Goal: Task Accomplishment & Management: Manage account settings

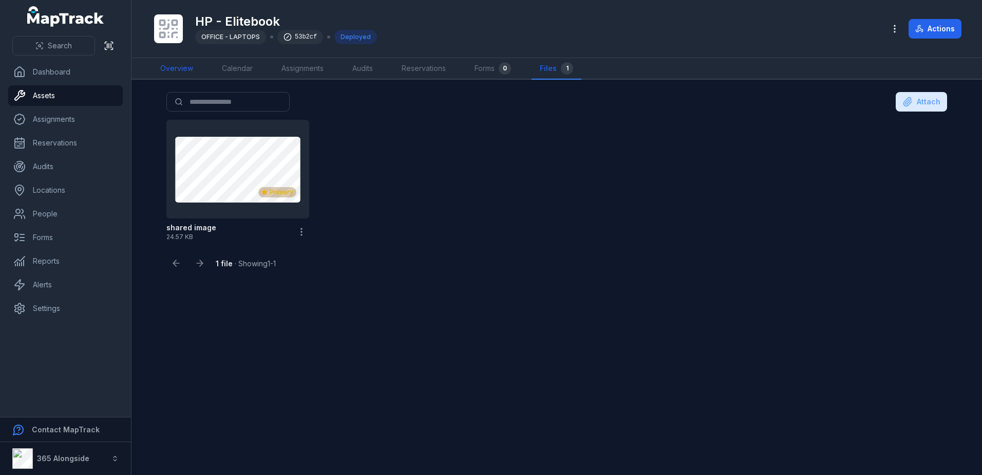
click at [183, 63] on link "Overview" at bounding box center [176, 69] width 49 height 22
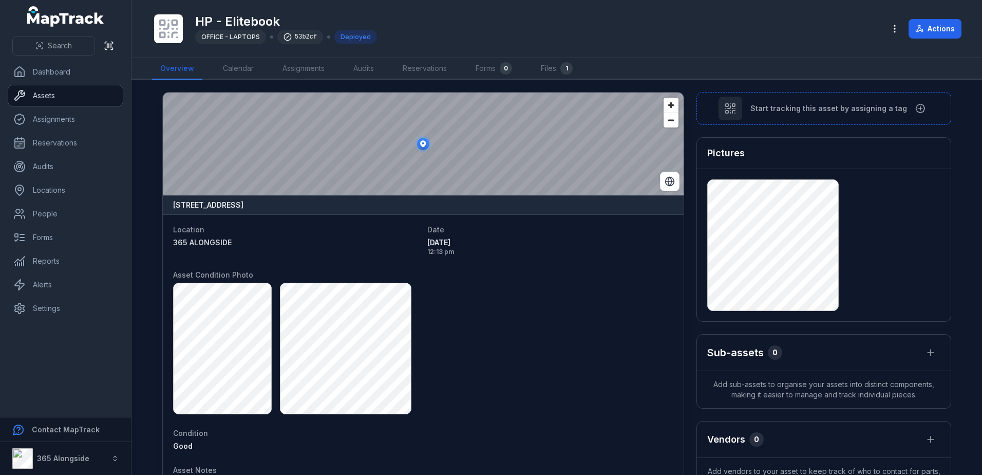
click at [49, 96] on link "Assets" at bounding box center [65, 95] width 115 height 21
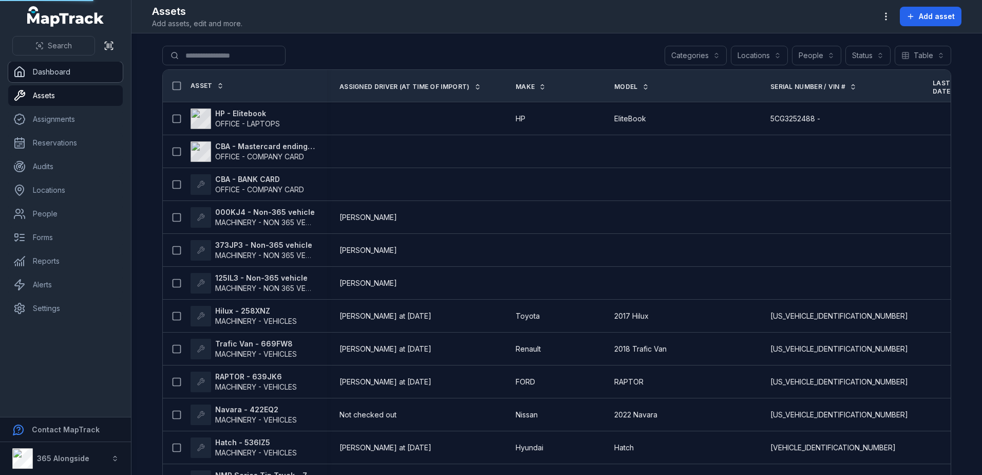
click at [72, 67] on link "Dashboard" at bounding box center [65, 72] width 115 height 21
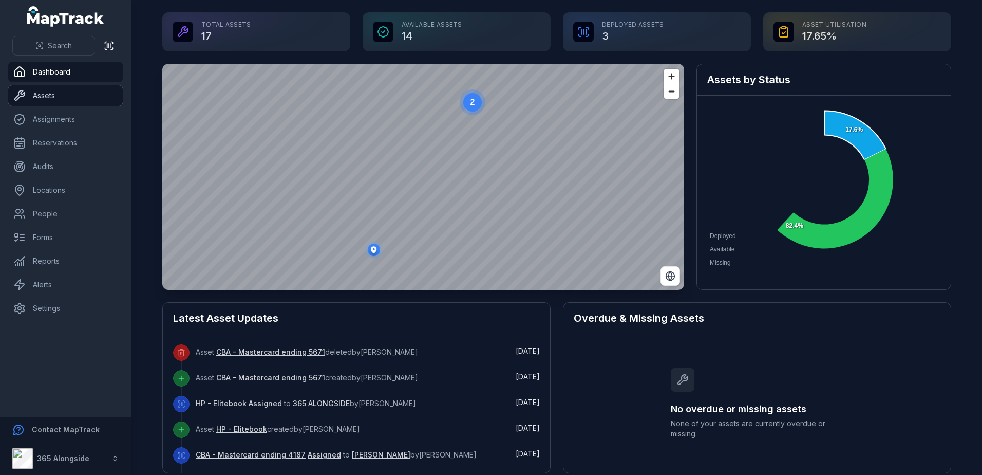
click at [61, 93] on link "Assets" at bounding box center [65, 95] width 115 height 21
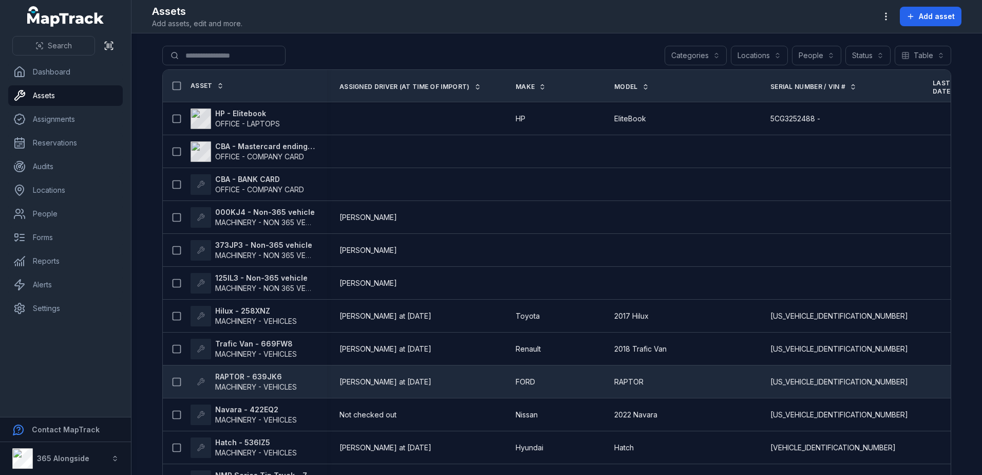
click at [270, 389] on span "MACHINERY - VEHICLES" at bounding box center [256, 386] width 82 height 9
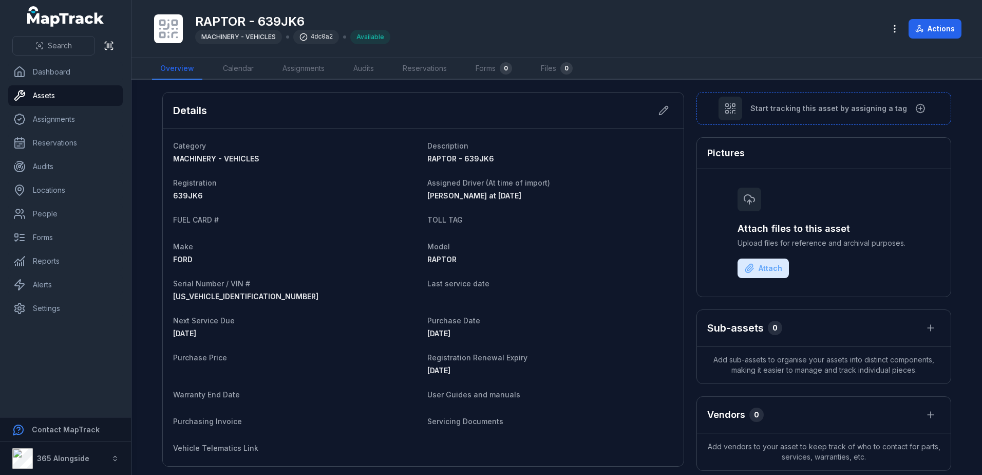
click at [447, 372] on span "[DATE]" at bounding box center [438, 370] width 23 height 9
click at [661, 114] on icon at bounding box center [663, 110] width 10 height 10
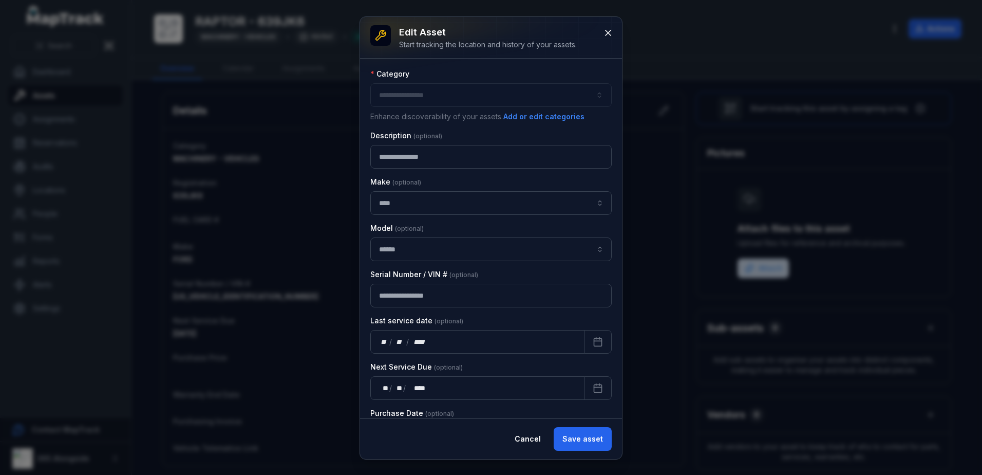
type input "**********"
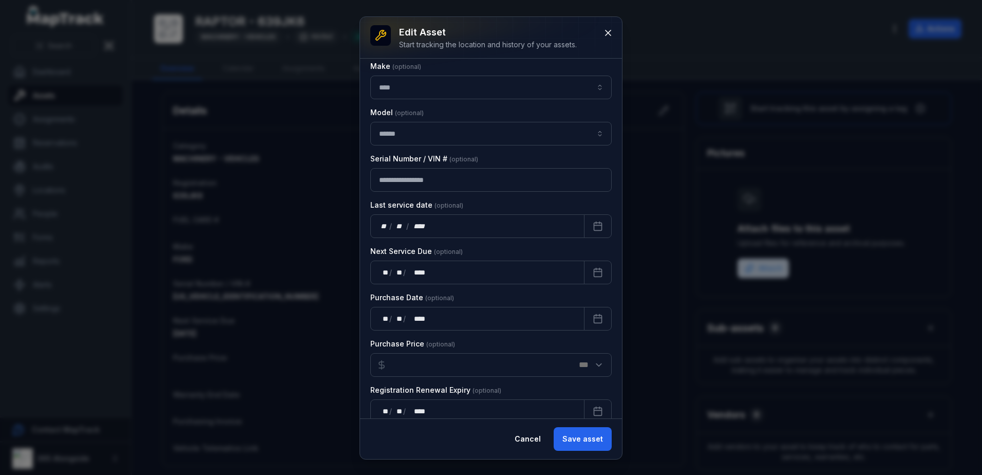
scroll to position [360, 0]
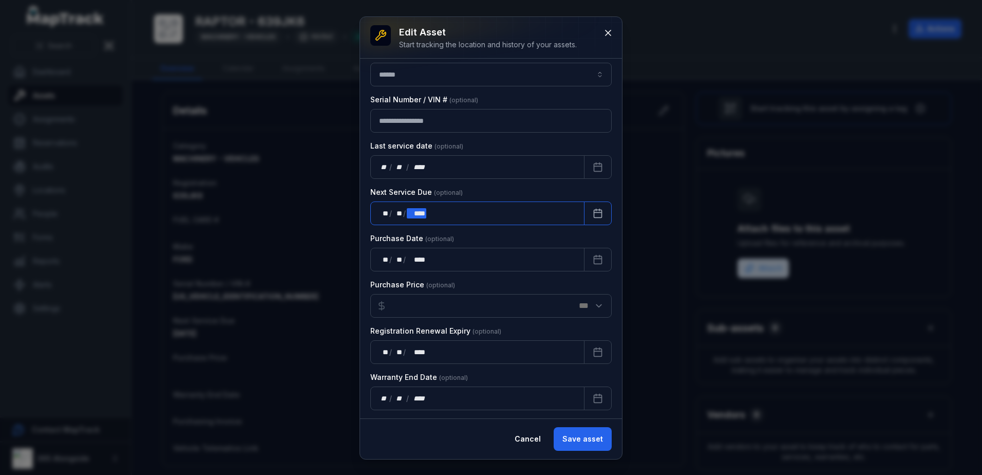
click at [435, 211] on div "** ** / ** ** / **** ****" at bounding box center [477, 213] width 214 height 24
click at [386, 213] on div "** **" at bounding box center [384, 213] width 10 height 10
click at [405, 307] on input "number" at bounding box center [490, 306] width 241 height 24
click at [424, 354] on div "**** ****" at bounding box center [417, 352] width 20 height 10
click at [389, 354] on div "/" at bounding box center [391, 352] width 4 height 10
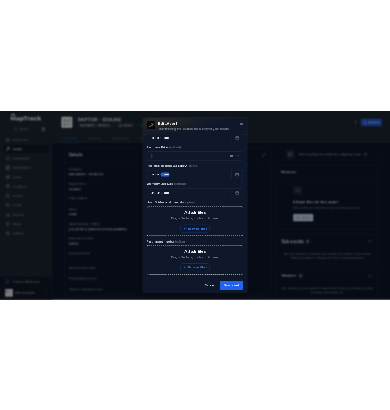
scroll to position [565, 0]
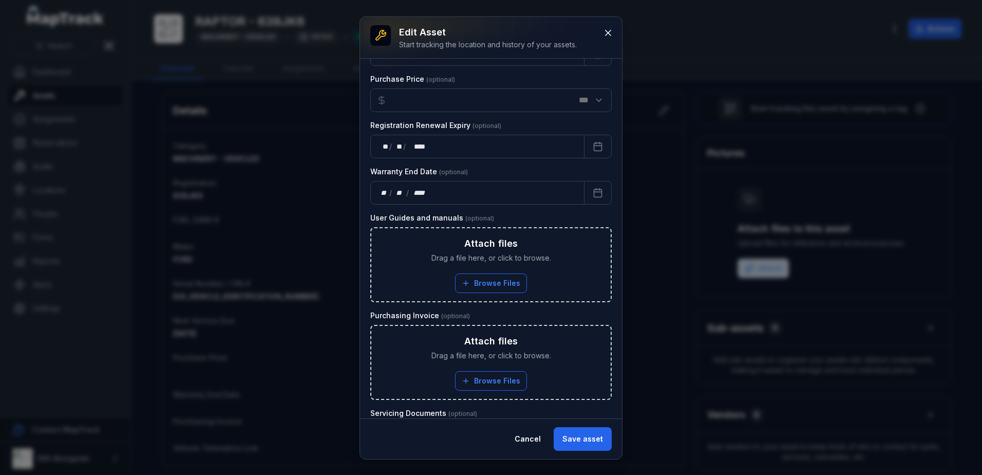
click at [438, 175] on label "Warranty End Date" at bounding box center [419, 171] width 98 height 10
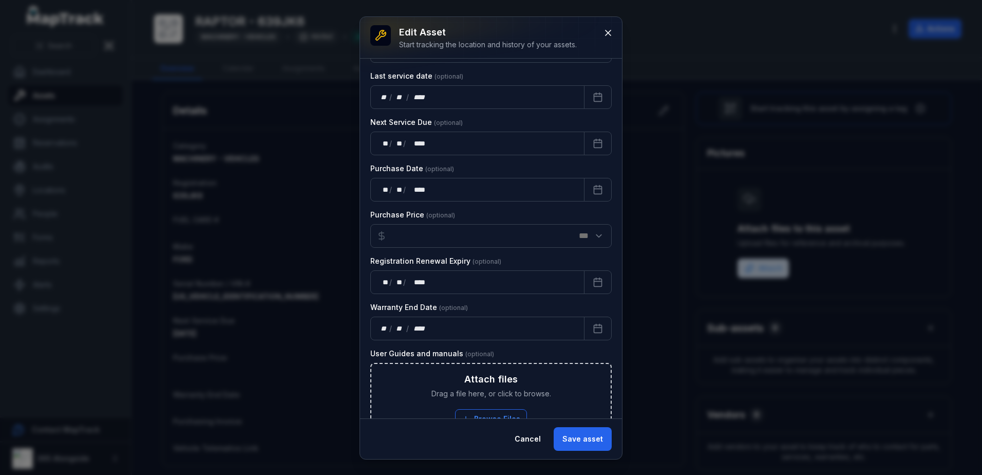
scroll to position [411, 0]
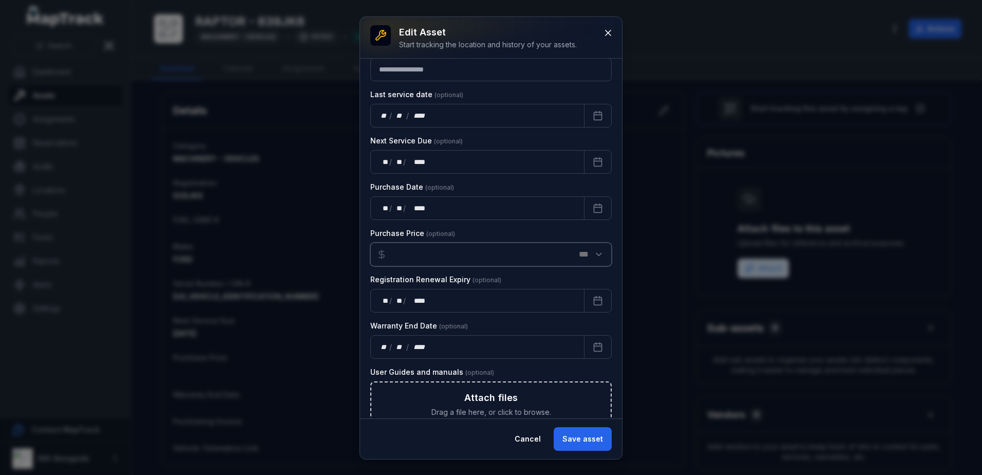
click at [407, 257] on input "number" at bounding box center [490, 254] width 241 height 24
type input "********"
click at [441, 296] on div "** ** / ** ** / **** ****" at bounding box center [477, 301] width 214 height 24
click at [451, 349] on div "** / ** / ****" at bounding box center [477, 347] width 214 height 24
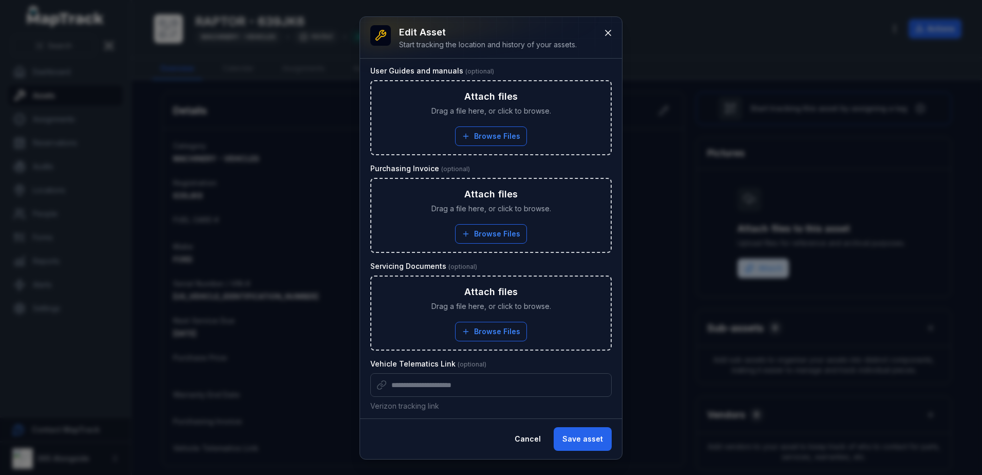
scroll to position [715, 0]
click at [481, 308] on span "Drag a file here, or click to browse." at bounding box center [491, 303] width 120 height 10
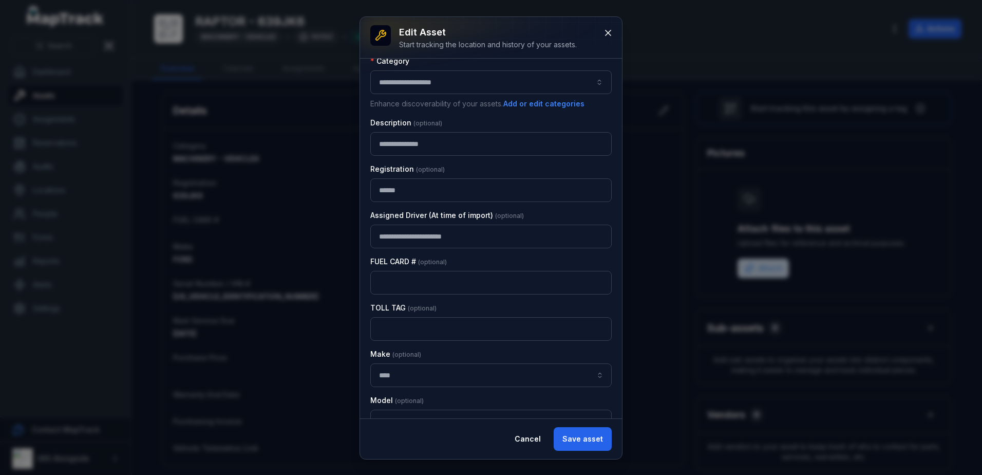
scroll to position [0, 0]
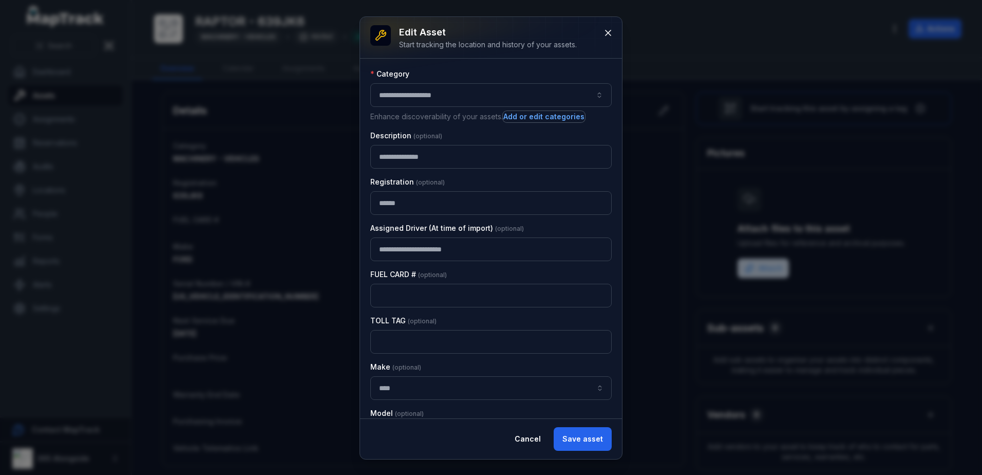
click at [545, 118] on button "Add or edit categories" at bounding box center [544, 116] width 82 height 11
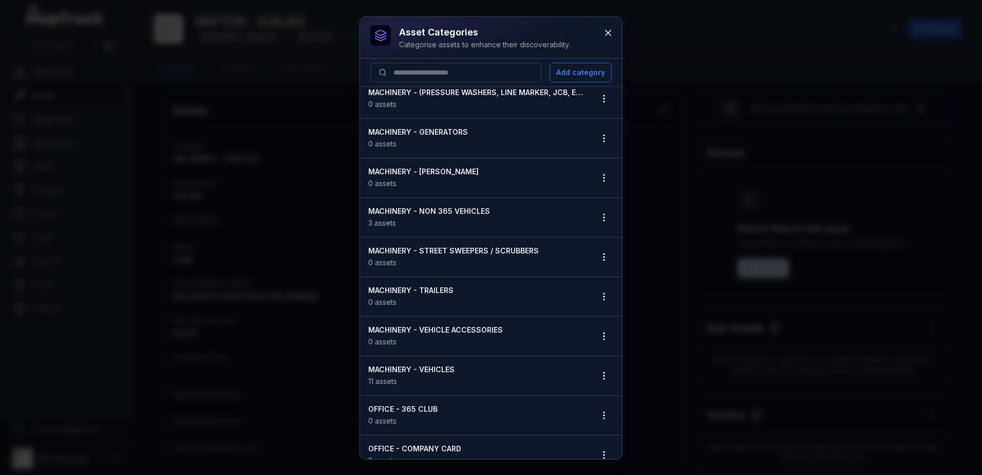
scroll to position [154, 0]
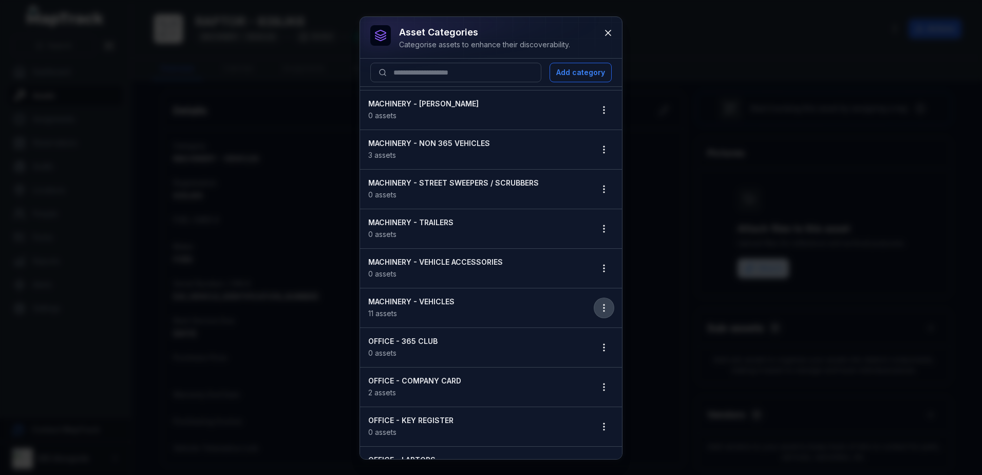
click at [599, 309] on icon "button" at bounding box center [604, 308] width 10 height 10
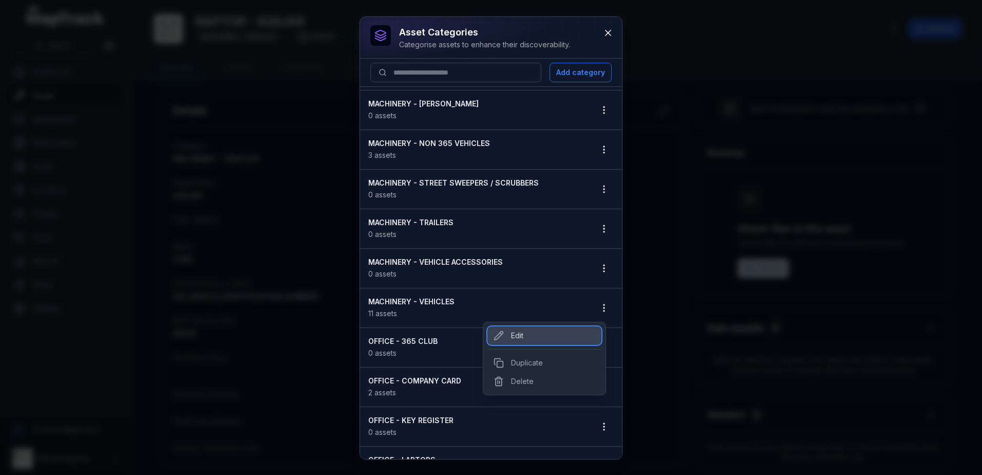
click at [527, 331] on div "Edit" at bounding box center [544, 335] width 114 height 18
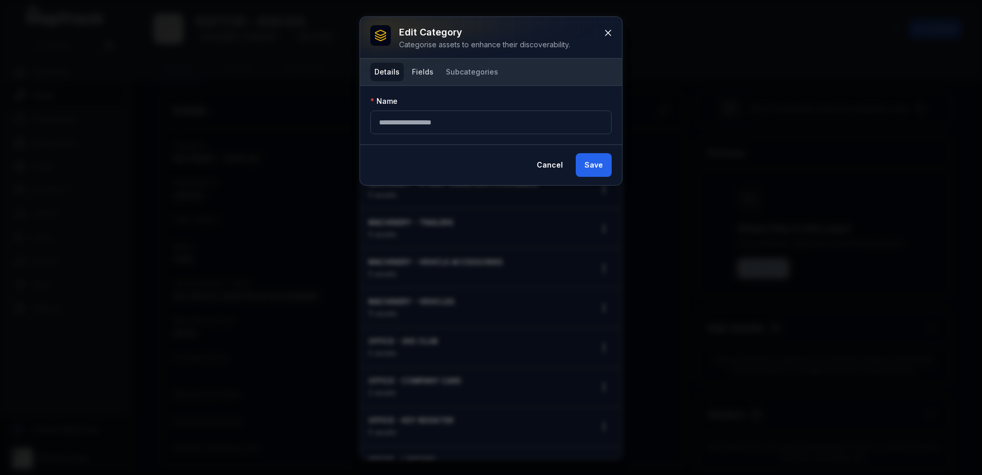
click at [420, 74] on button "Fields" at bounding box center [423, 72] width 30 height 18
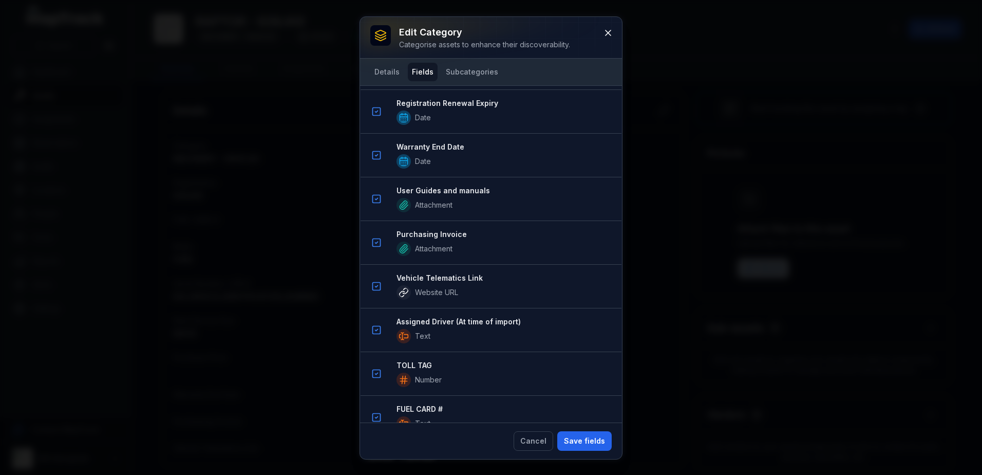
scroll to position [1242, 0]
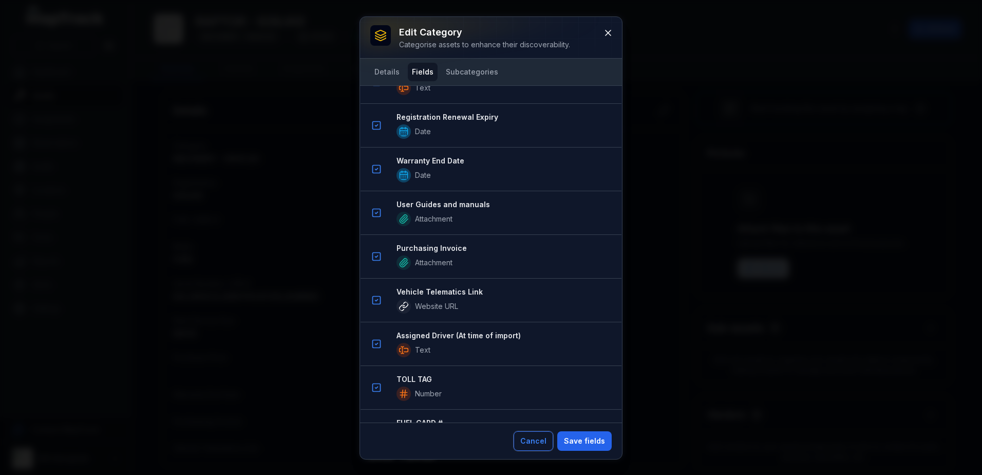
click at [535, 436] on button "Cancel" at bounding box center [534, 441] width 40 height 20
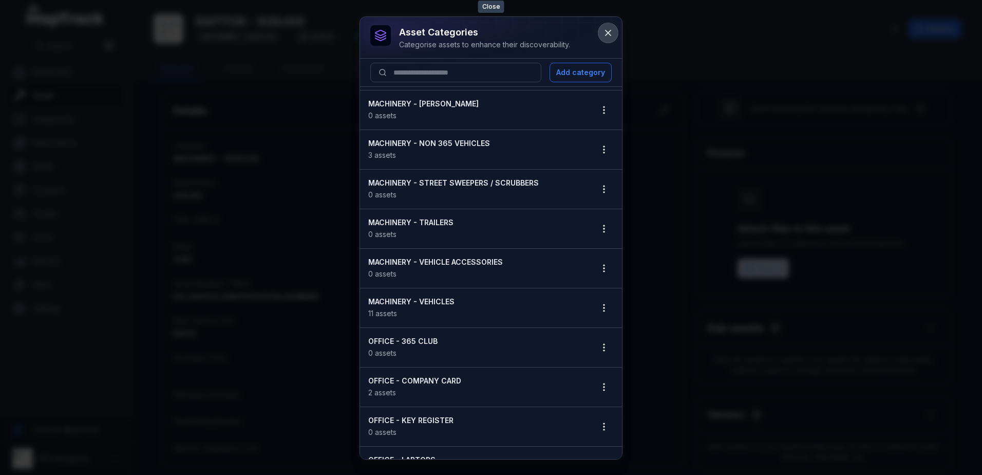
click at [601, 34] on button at bounding box center [608, 33] width 20 height 20
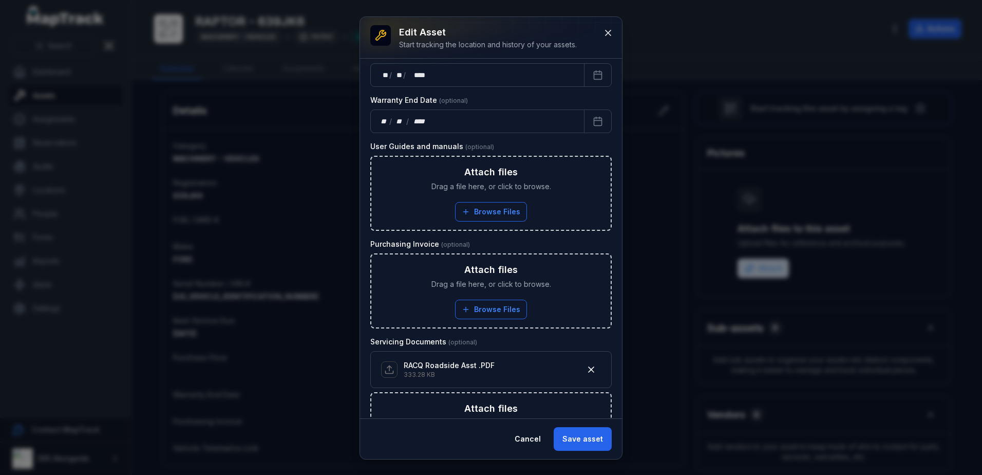
scroll to position [653, 0]
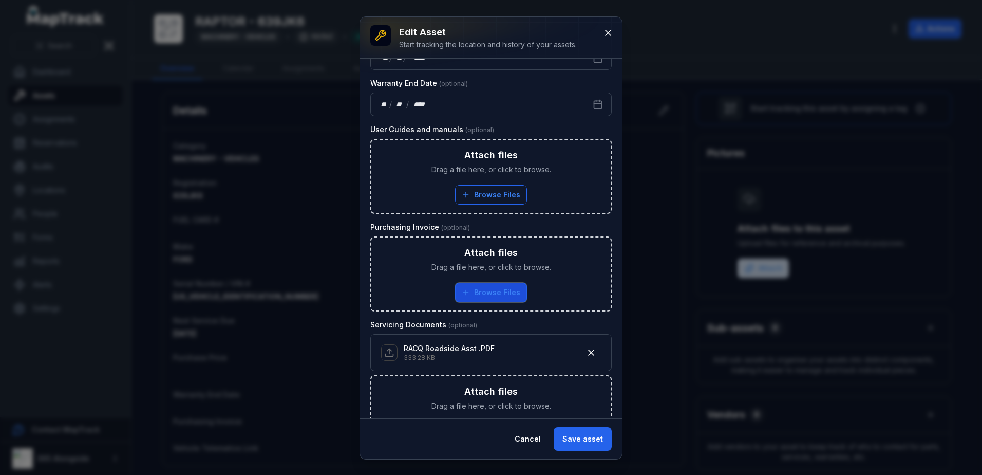
click at [515, 289] on button "Browse Files" at bounding box center [491, 292] width 72 height 20
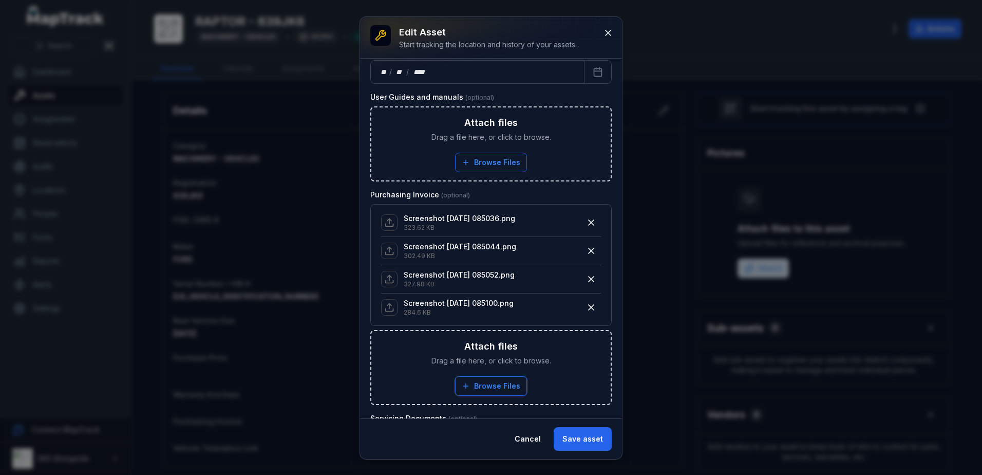
scroll to position [625, 0]
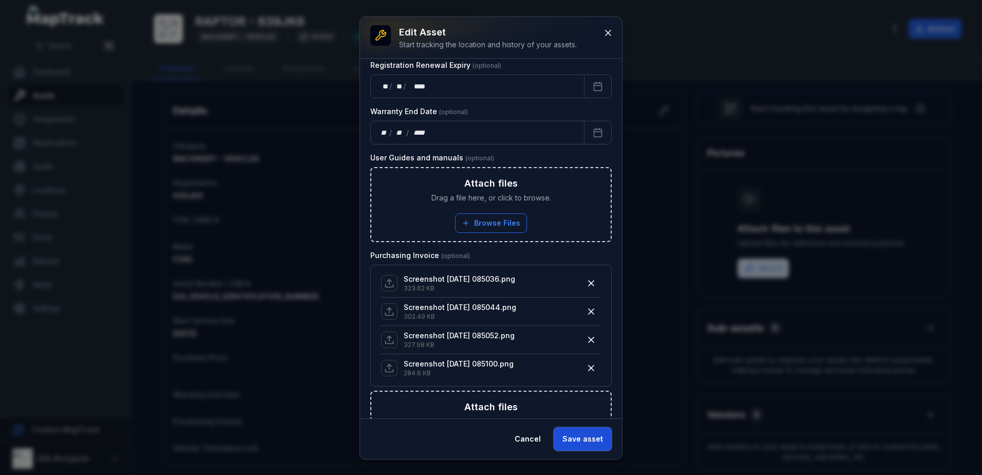
click at [586, 447] on button "Save asset" at bounding box center [583, 439] width 58 height 24
